Goal: Task Accomplishment & Management: Use online tool/utility

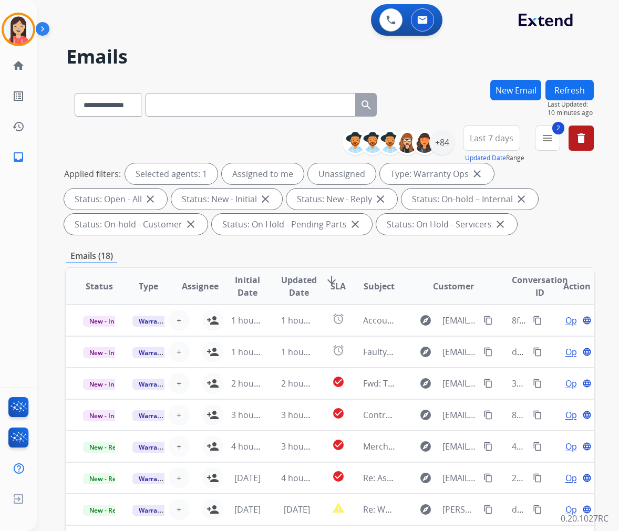
select select "**********"
select select "*"
click at [24, 19] on img at bounding box center [18, 29] width 29 height 29
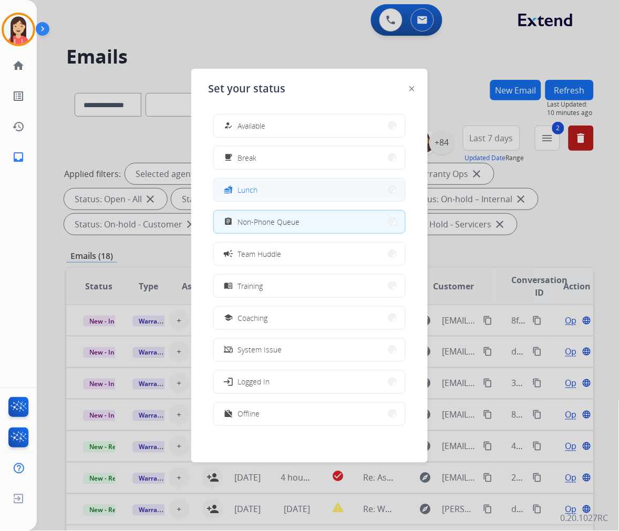
click at [286, 195] on button "fastfood Lunch" at bounding box center [309, 190] width 191 height 23
